Goal: Transaction & Acquisition: Download file/media

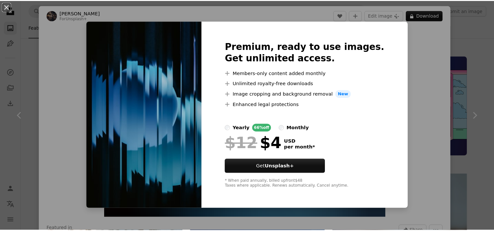
scroll to position [4947, 0]
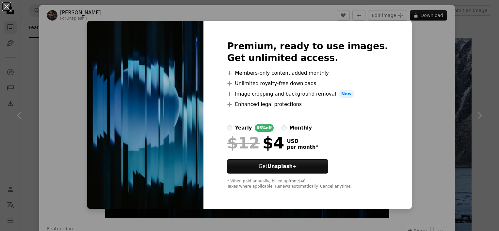
click at [459, 64] on div "An X shape Premium, ready to use images. Get unlimited access. A plus sign Memb…" at bounding box center [249, 115] width 499 height 231
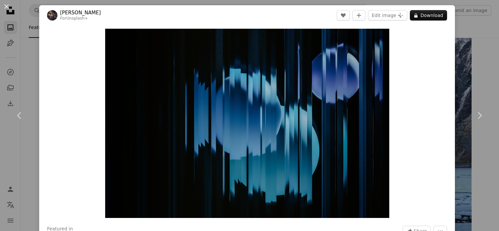
click at [479, 53] on div "An X shape Chevron left Chevron right [PERSON_NAME] For Unsplash+ A heart A plu…" at bounding box center [249, 115] width 499 height 231
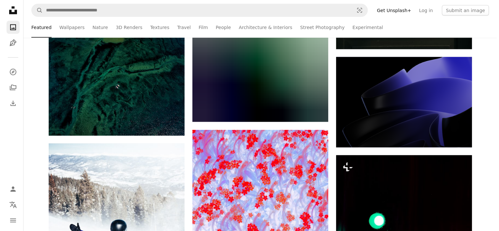
scroll to position [16122, 0]
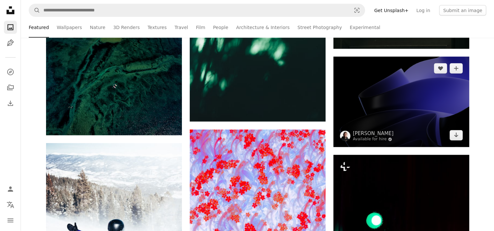
click at [384, 84] on img at bounding box center [401, 102] width 136 height 90
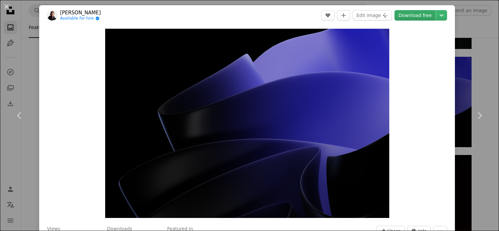
click at [405, 18] on link "Download free" at bounding box center [415, 15] width 41 height 10
